Goal: Complete application form: Complete application form

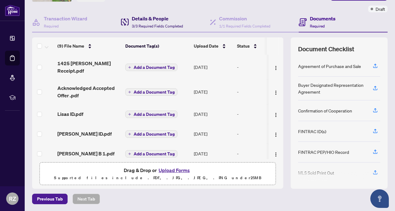
click at [156, 26] on span "3/3 Required Fields Completed" at bounding box center [157, 26] width 51 height 5
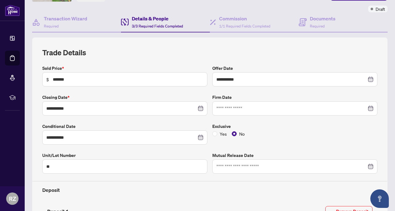
type input "**********"
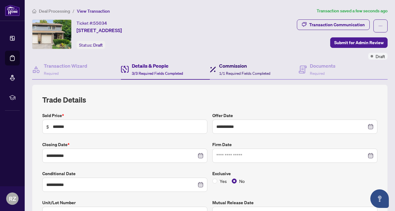
click at [238, 71] on span "1/1 Required Fields Completed" at bounding box center [244, 73] width 51 height 5
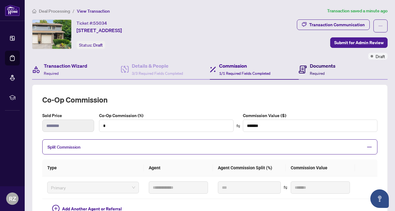
click at [317, 72] on span "Required" at bounding box center [317, 73] width 15 height 5
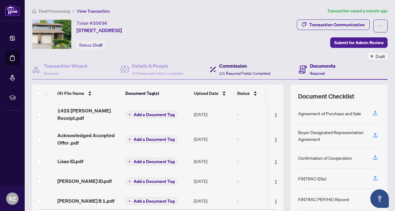
click at [236, 71] on span "1/1 Required Fields Completed" at bounding box center [244, 73] width 51 height 5
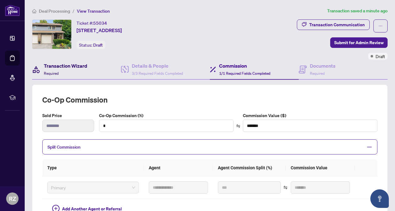
click at [68, 68] on h4 "Transaction Wizard" at bounding box center [66, 65] width 44 height 7
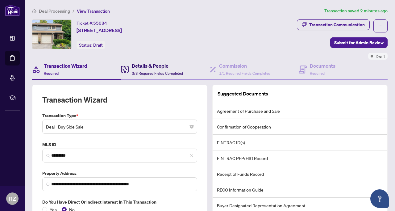
click at [154, 74] on span "3/3 Required Fields Completed" at bounding box center [157, 73] width 51 height 5
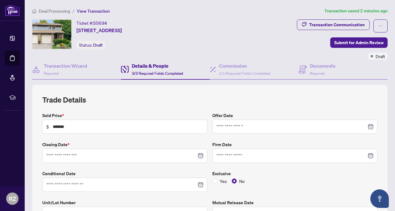
type input "**********"
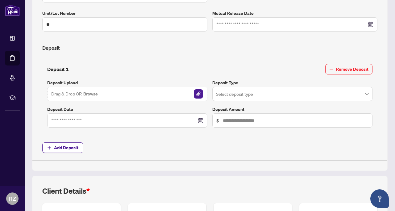
scroll to position [191, 0]
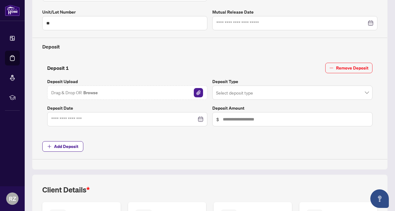
click at [198, 119] on div at bounding box center [127, 119] width 152 height 7
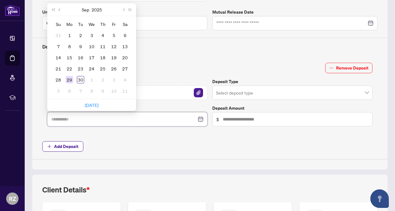
type input "**********"
click at [69, 79] on div "29" at bounding box center [69, 79] width 7 height 7
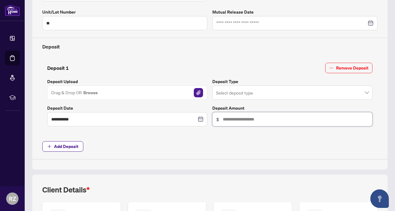
click at [239, 119] on input "text" at bounding box center [296, 119] width 146 height 7
click at [367, 93] on span at bounding box center [292, 93] width 153 height 12
type input "******"
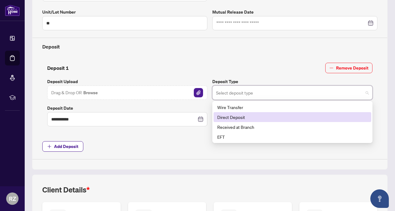
click at [261, 116] on div "Direct Deposit" at bounding box center [293, 117] width 150 height 7
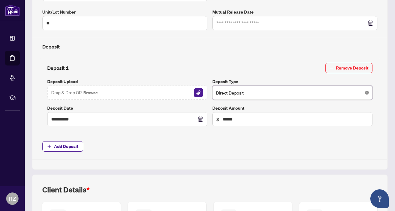
click at [368, 93] on icon "close-circle" at bounding box center [368, 93] width 4 height 4
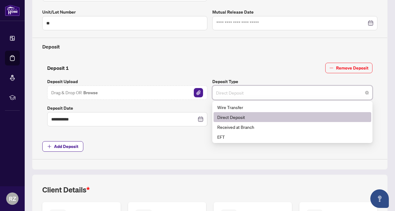
click at [312, 93] on span "Direct Deposit" at bounding box center [292, 93] width 153 height 12
click at [225, 119] on div "Direct Deposit" at bounding box center [293, 117] width 150 height 7
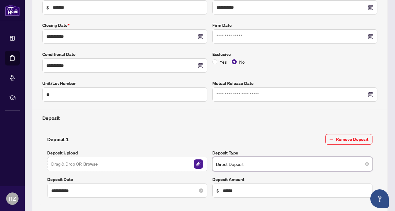
scroll to position [0, 0]
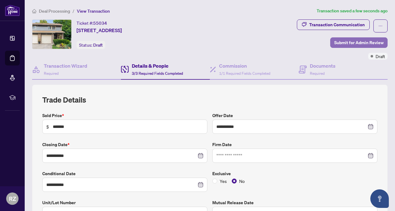
click at [349, 42] on span "Submit for Admin Review" at bounding box center [359, 43] width 49 height 10
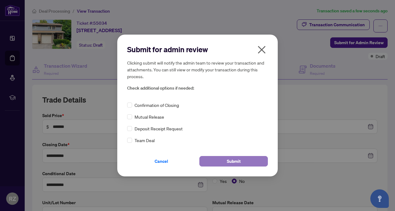
click at [237, 160] on span "Submit" at bounding box center [234, 161] width 14 height 10
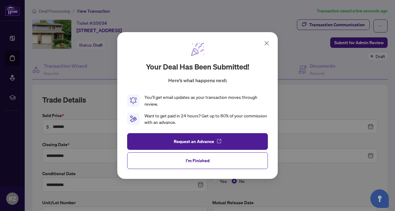
click at [237, 160] on button "I'm Finished" at bounding box center [197, 160] width 141 height 17
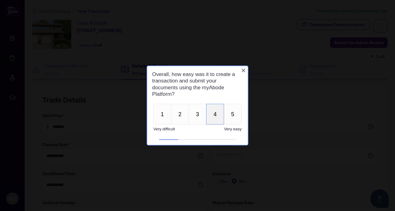
click at [217, 116] on button "4" at bounding box center [215, 114] width 18 height 21
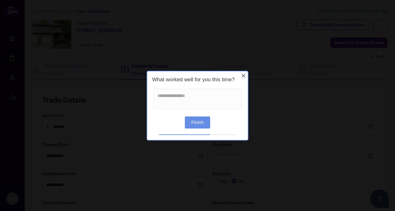
click at [202, 122] on button "Finish" at bounding box center [197, 122] width 25 height 12
